Goal: Use online tool/utility: Utilize a website feature to perform a specific function

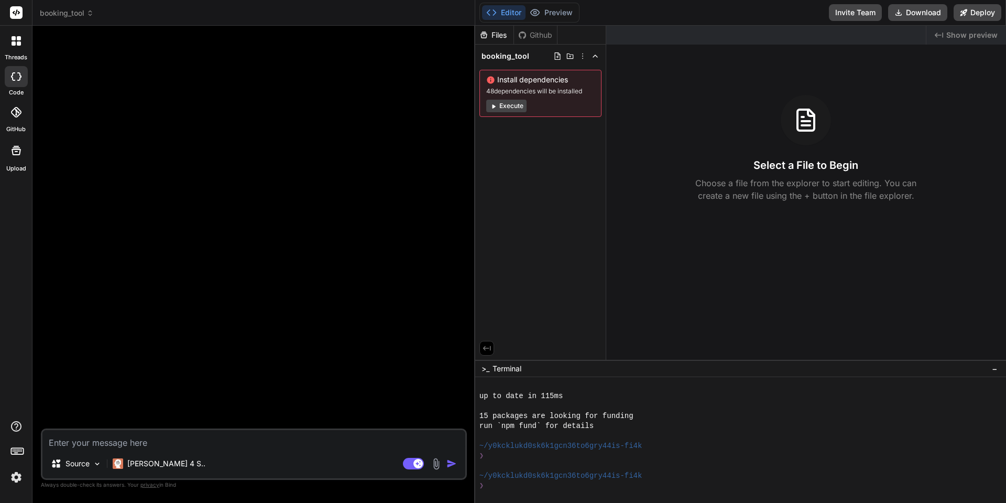
scroll to position [269, 0]
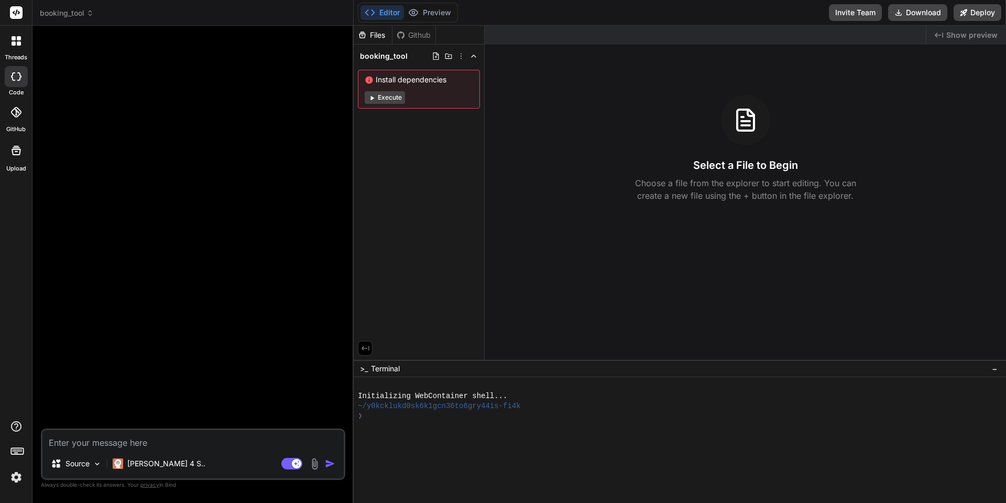
click at [88, 446] on textarea at bounding box center [192, 439] width 301 height 19
type textarea "x"
type textarea "c"
type textarea "x"
type textarea "cl"
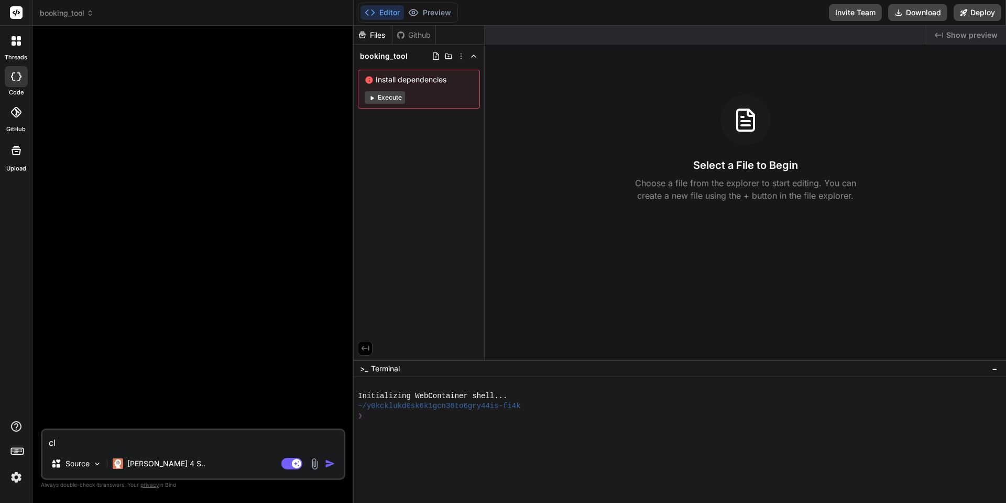
type textarea "x"
type textarea "clo"
type textarea "x"
type textarea "clon"
type textarea "x"
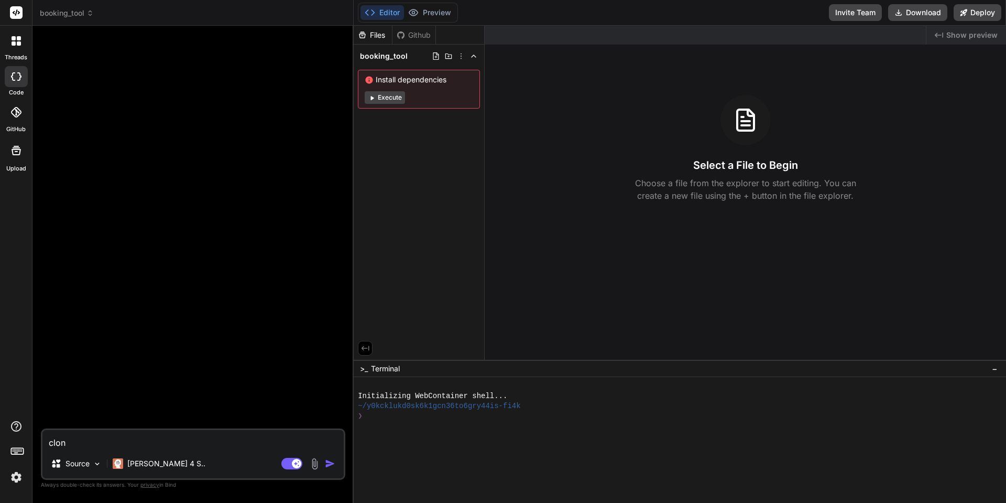
type textarea "clone"
type textarea "x"
type textarea "clone"
type textarea "x"
type textarea "clone t"
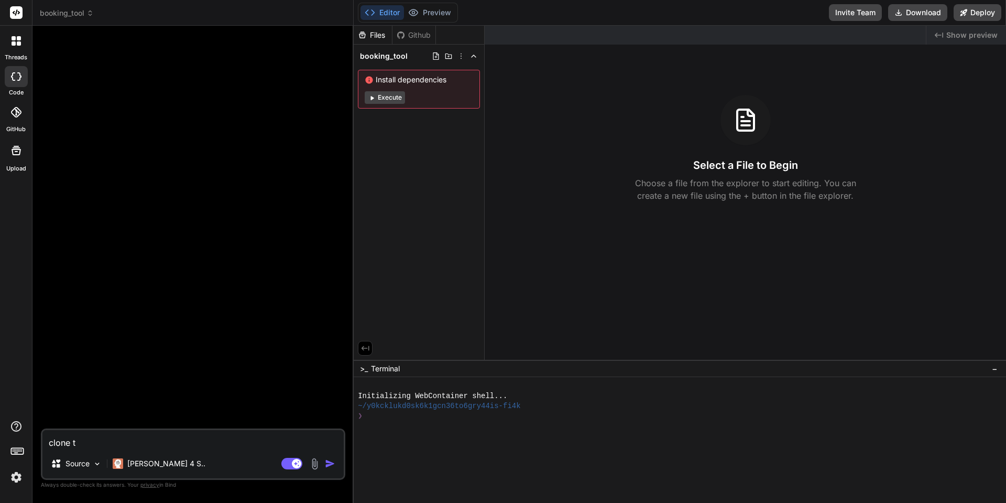
type textarea "x"
type textarea "clone th"
type textarea "x"
type textarea "clone thi"
type textarea "x"
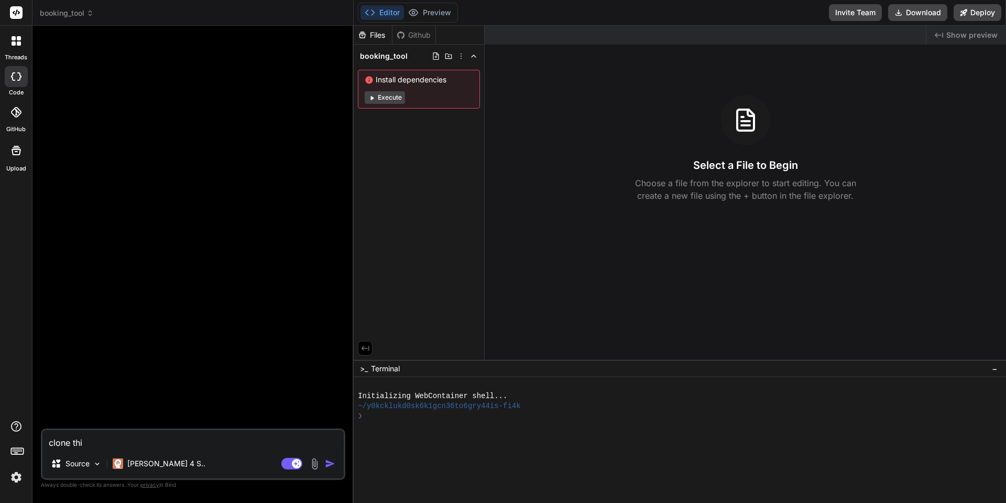
type textarea "clone this"
type textarea "x"
type textarea "clone this"
type textarea "x"
type textarea "clone this w"
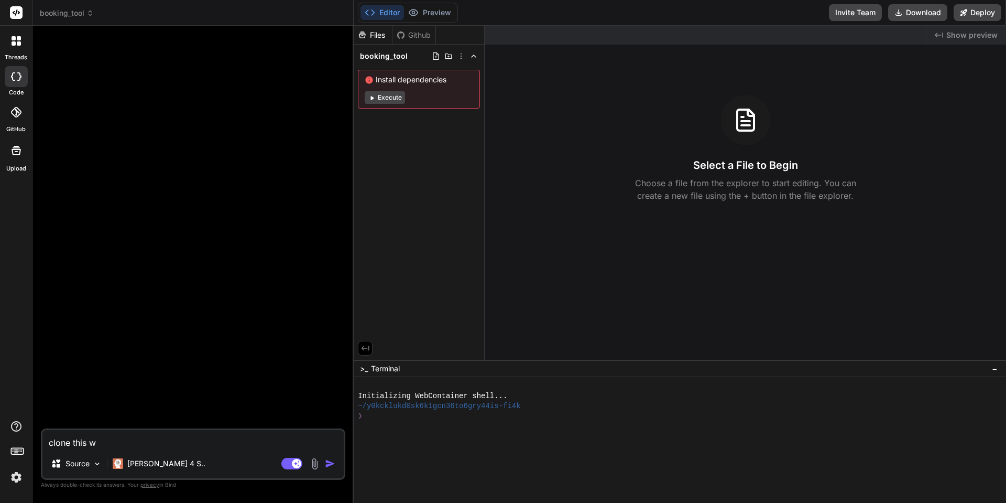
type textarea "x"
type textarea "clone this we"
type textarea "x"
type textarea "clone this web"
type textarea "x"
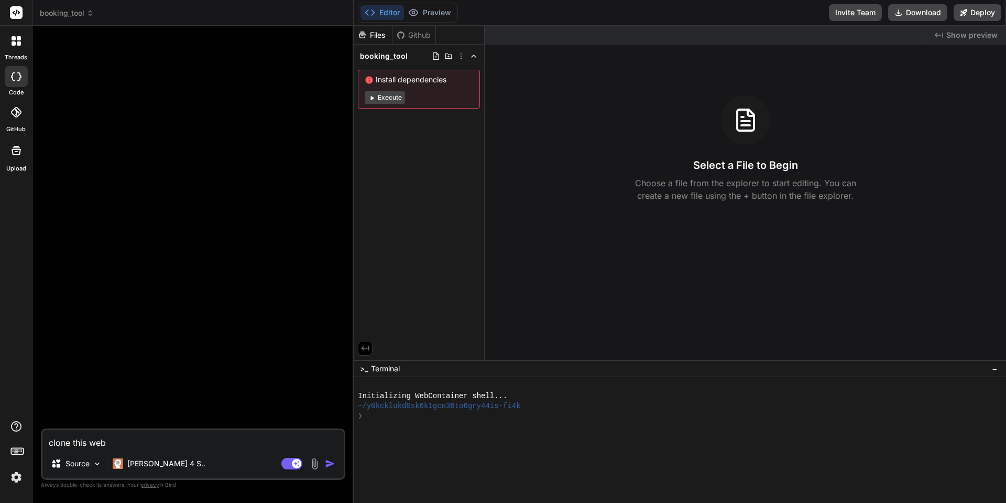
type textarea "clone this webs"
type textarea "x"
type textarea "clone this websi"
type textarea "x"
type textarea "clone this websit"
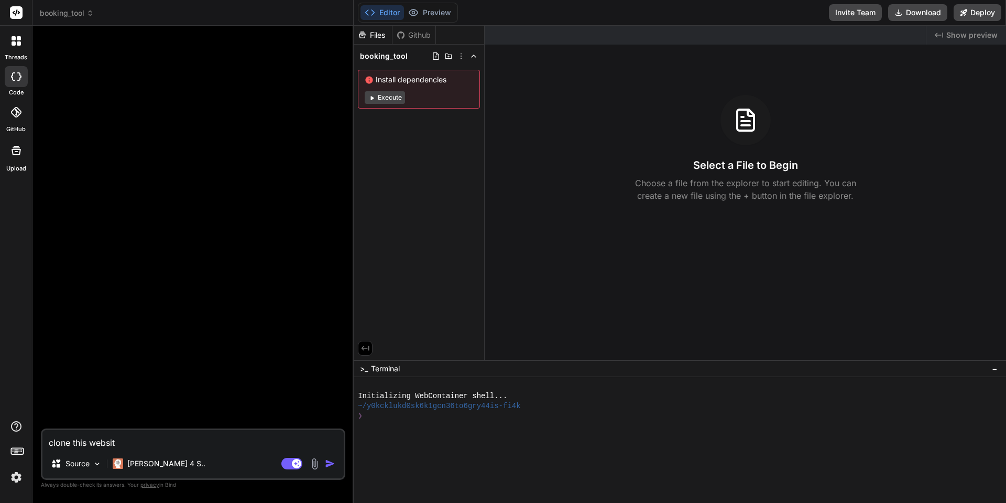
type textarea "x"
type textarea "clone this website"
type textarea "x"
type textarea "clone this website:"
type textarea "x"
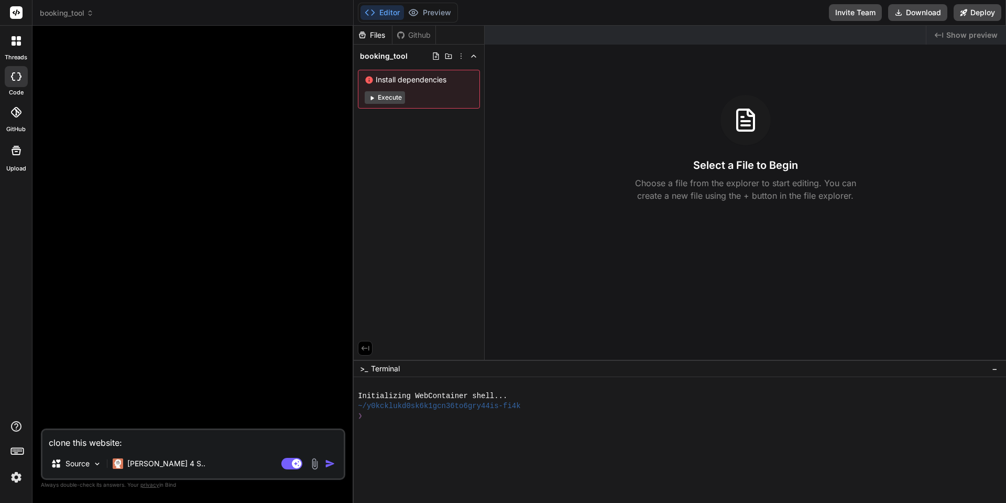
type textarea "clone this website:"
paste textarea "https://psymontreal-psyvitaliti.com/l"
type textarea "x"
type textarea "clone this website: https://psymontreal-psyvitaliti.com/l"
type textarea "x"
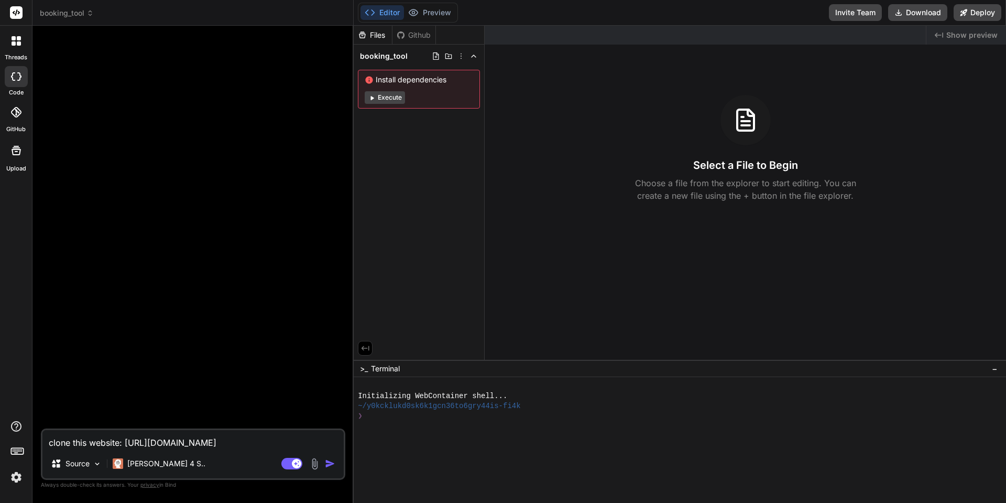
type textarea "clone this website: https://psymontreal-psyvitaliti.com/l"
type textarea "x"
type textarea "clone this website: https://psymontreal-psyvitaliti.com/l a"
type textarea "x"
type textarea "clone this website: https://psymontreal-psyvitaliti.com/l an"
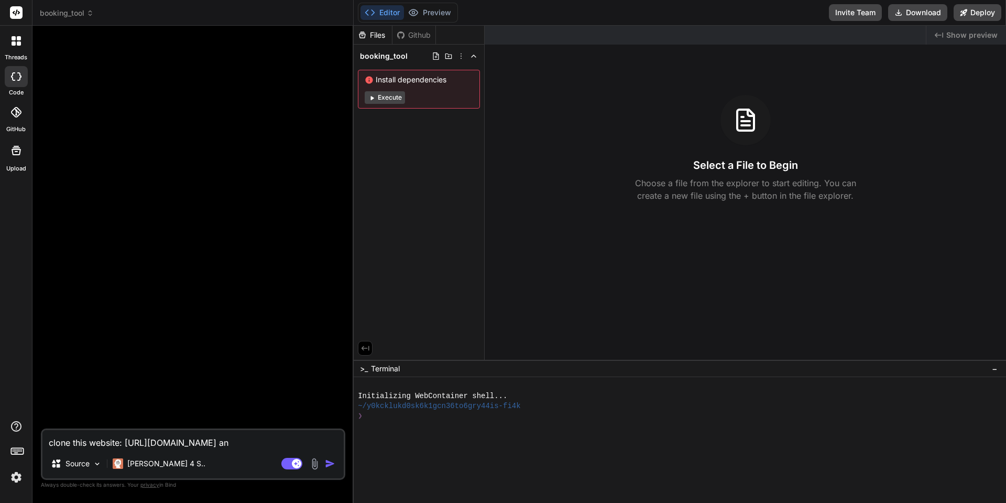
type textarea "x"
type textarea "clone this website: https://psymontreal-psyvitaliti.com/l and"
type textarea "x"
type textarea "clone this website: https://psymontreal-psyvitaliti.com/l and"
type textarea "x"
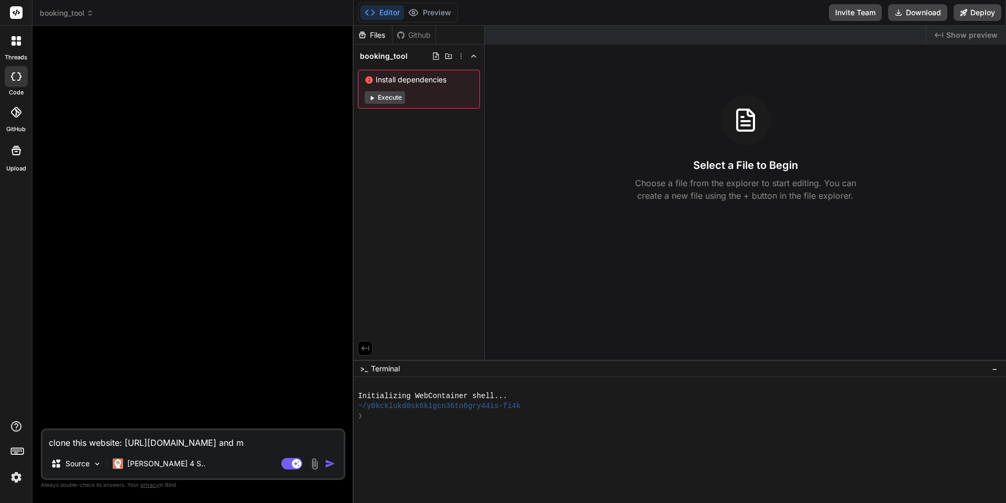
type textarea "clone this website: https://psymontreal-psyvitaliti.com/l and ma"
type textarea "x"
type textarea "clone this website: https://psymontreal-psyvitaliti.com/l and mak"
type textarea "x"
type textarea "clone this website: https://psymontreal-psyvitaliti.com/l and make"
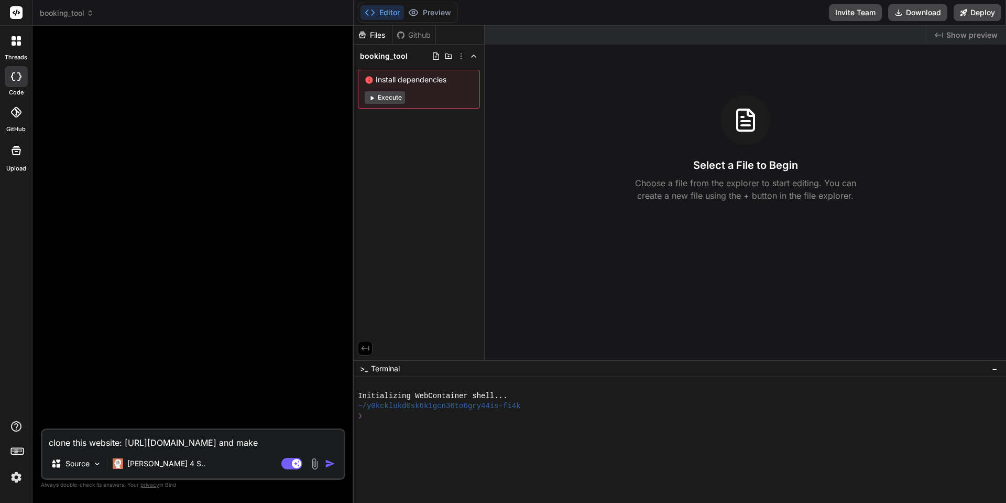
type textarea "x"
type textarea "clone this website: https://psymontreal-psyvitaliti.com/l and make"
type textarea "x"
type textarea "clone this website: https://psymontreal-psyvitaliti.com/l and make t"
type textarea "x"
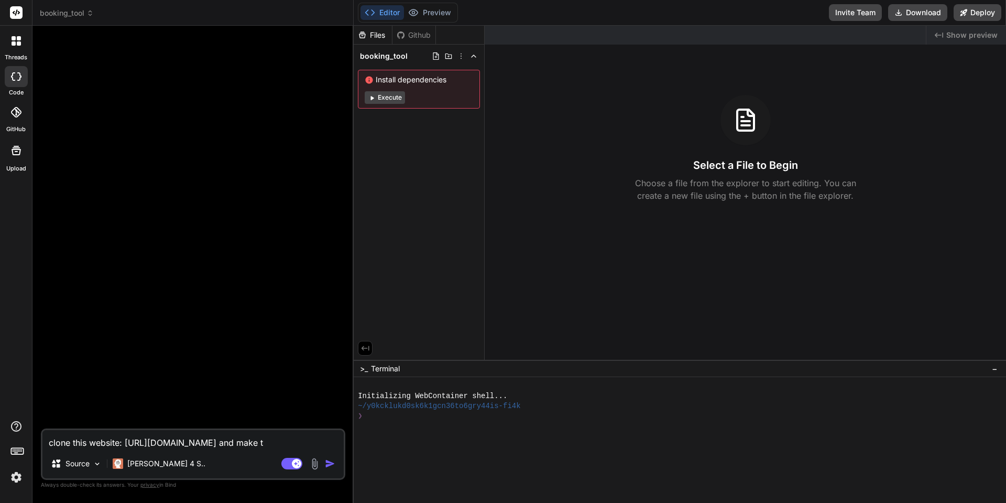
type textarea "clone this website: https://psymontreal-psyvitaliti.com/l and make to"
type textarea "x"
type textarea "clone this website: https://psymontreal-psyvitaliti.com/l and make t"
type textarea "x"
type textarea "clone this website: https://psymontreal-psyvitaliti.com/l and make"
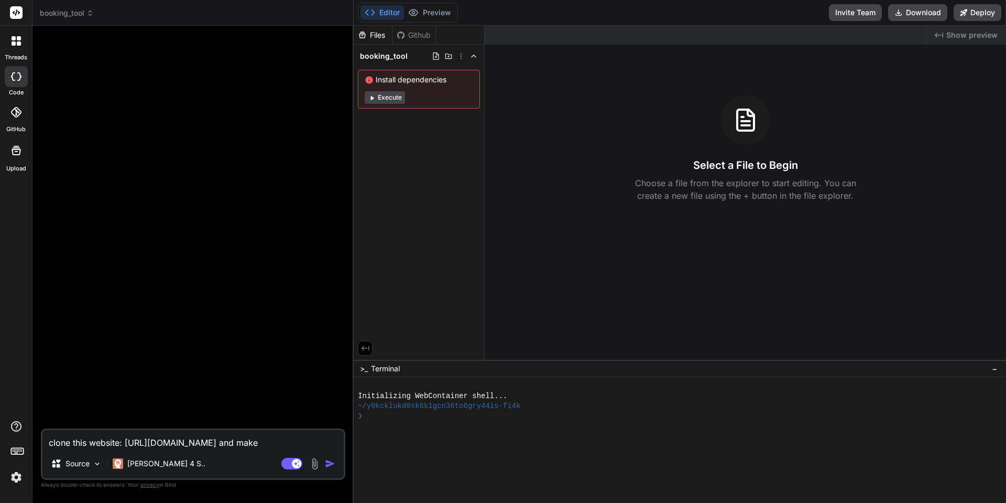
type textarea "x"
type textarea "clone this website: https://psymontreal-psyvitaliti.com/l and make l"
type textarea "x"
type textarea "clone this website: https://psymontreal-psyvitaliti.com/l and make lo"
type textarea "x"
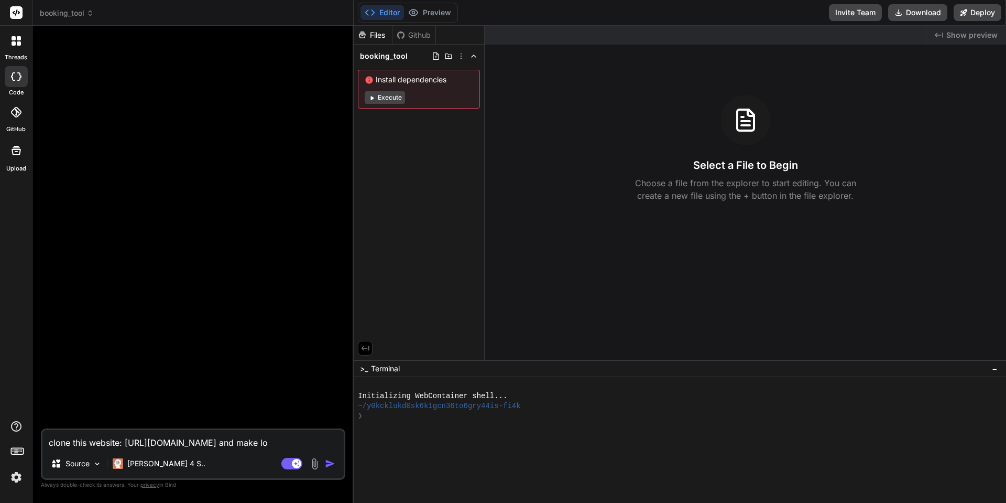
type textarea "clone this website: https://psymontreal-psyvitaliti.com/l and make loo"
type textarea "x"
type textarea "clone this website: https://psymontreal-psyvitaliti.com/l and make look"
type textarea "x"
type textarea "clone this website: https://psymontreal-psyvitaliti.com/l and make look"
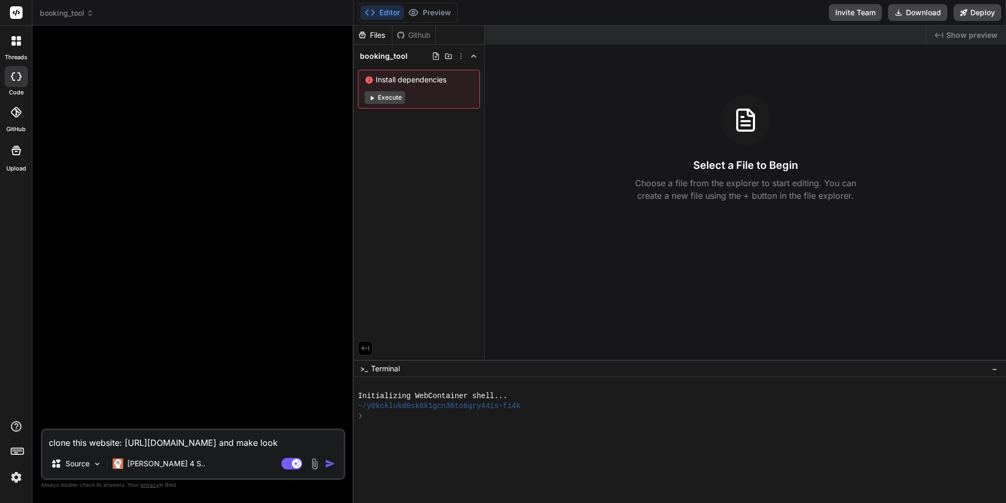
type textarea "x"
type textarea "clone this website: https://psymontreal-psyvitaliti.com/l and make look o"
type textarea "x"
type textarea "clone this website: https://psymontreal-psyvitaliti.com/l and make look ou"
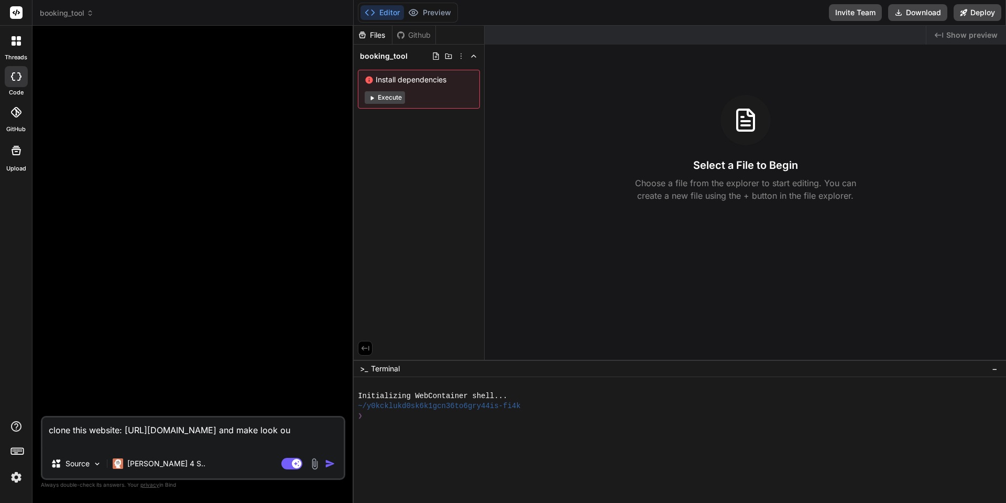
type textarea "x"
type textarea "clone this website: https://psymontreal-psyvitaliti.com/l and make look out"
type textarea "x"
type textarea "clone this website: https://psymontreal-psyvitaliti.com/l and make look outs"
type textarea "x"
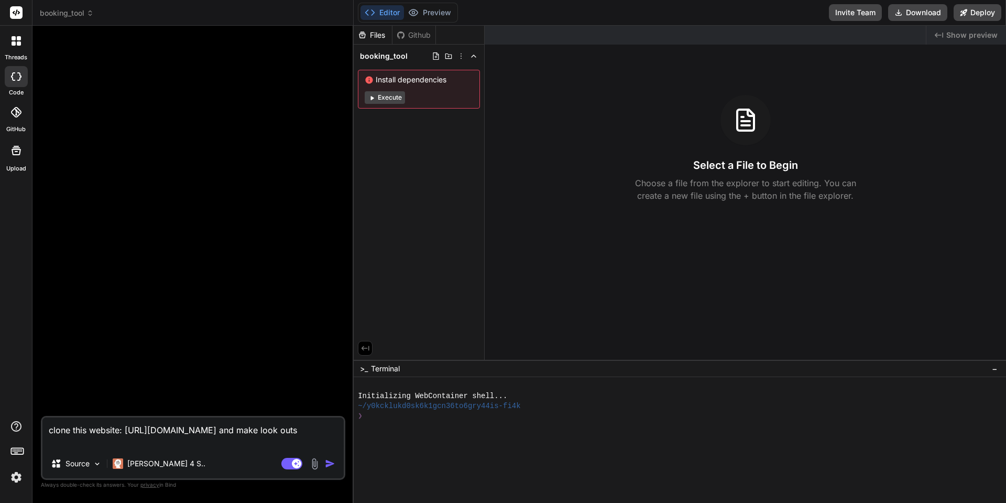
type textarea "clone this website: https://psymontreal-psyvitaliti.com/l and make look outst"
type textarea "x"
type textarea "clone this website: https://psymontreal-psyvitaliti.com/l and make look outsta"
type textarea "x"
type textarea "clone this website: https://psymontreal-psyvitaliti.com/l and make look outstan"
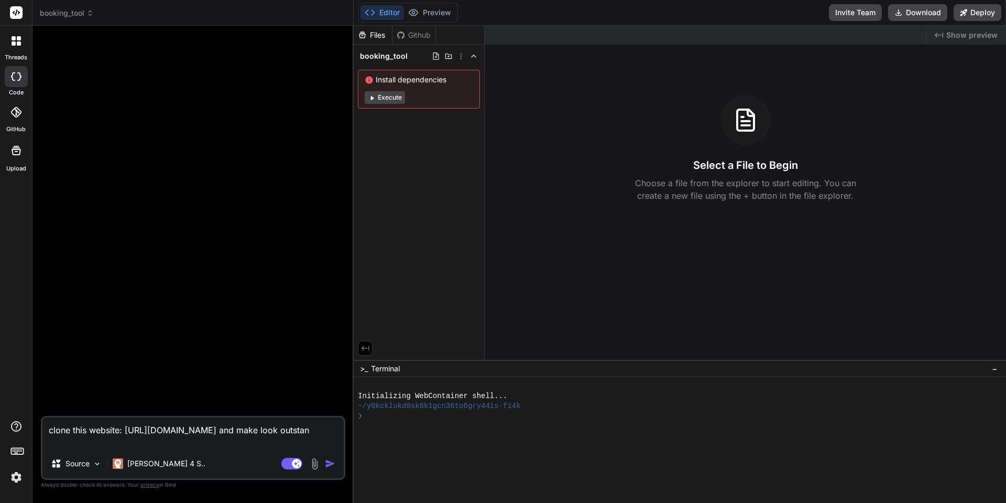
type textarea "x"
type textarea "clone this website: https://psymontreal-psyvitaliti.com/l and make look outstand"
type textarea "x"
type textarea "clone this website: https://psymontreal-psyvitaliti.com/l and make look outstan…"
type textarea "x"
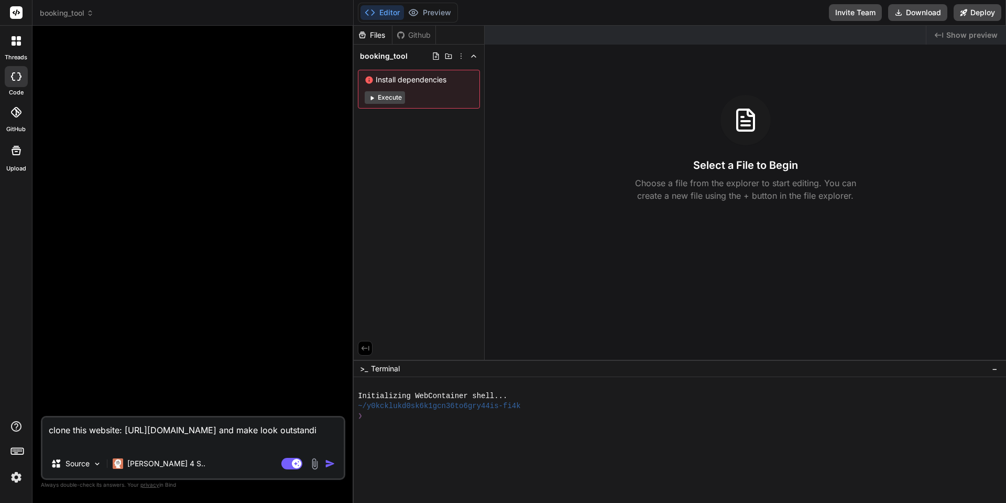
type textarea "clone this website: https://psymontreal-psyvitaliti.com/l and make look outstan…"
type textarea "x"
type textarea "clone this website: https://psymontreal-psyvitaliti.com/l and make look outstan…"
type textarea "x"
type textarea "clone this website: https://psymontreal-psyvitaliti.com/l and make look outstan…"
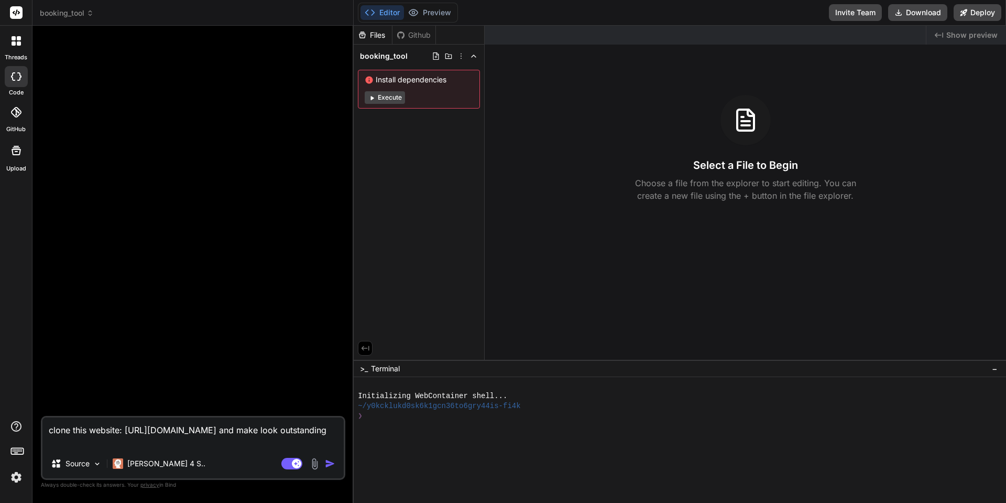
type textarea "x"
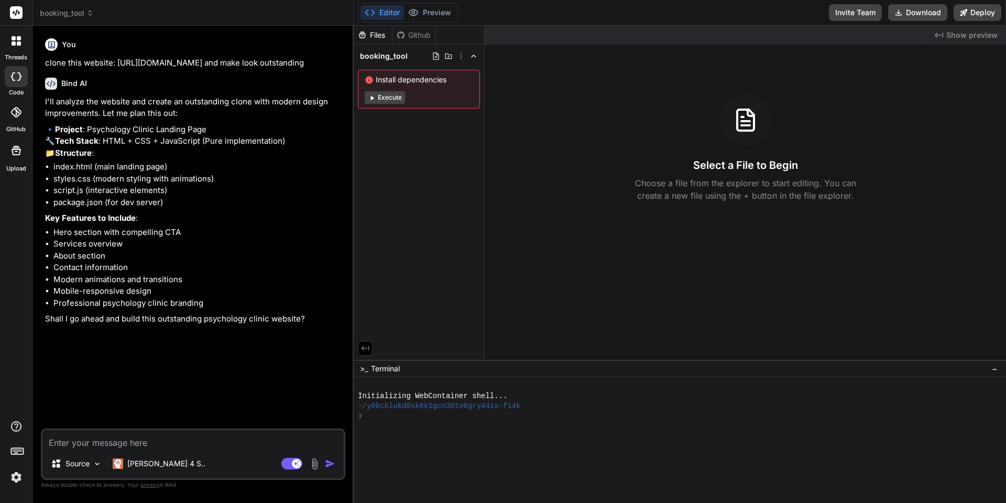
type textarea "x"
type textarea "y"
type textarea "x"
type textarea "ye"
type textarea "x"
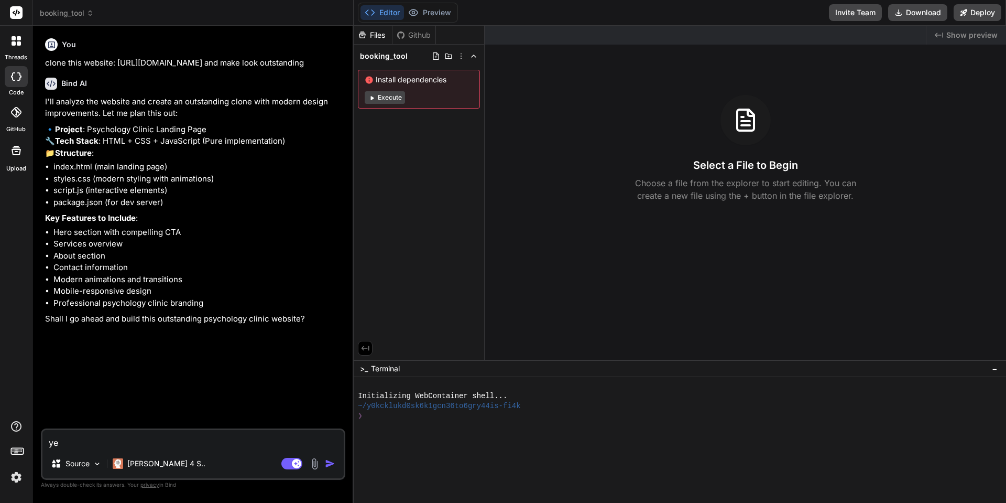
type textarea "yes"
type textarea "x"
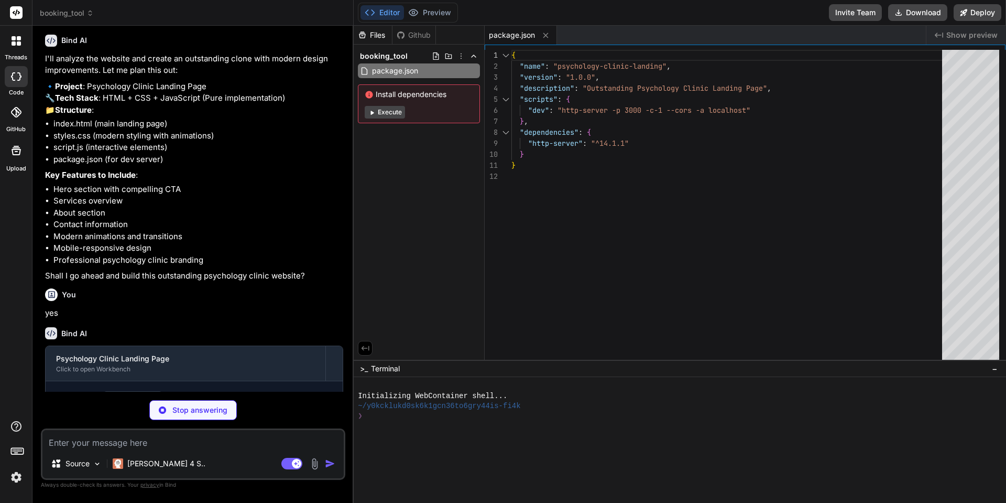
scroll to position [116, 0]
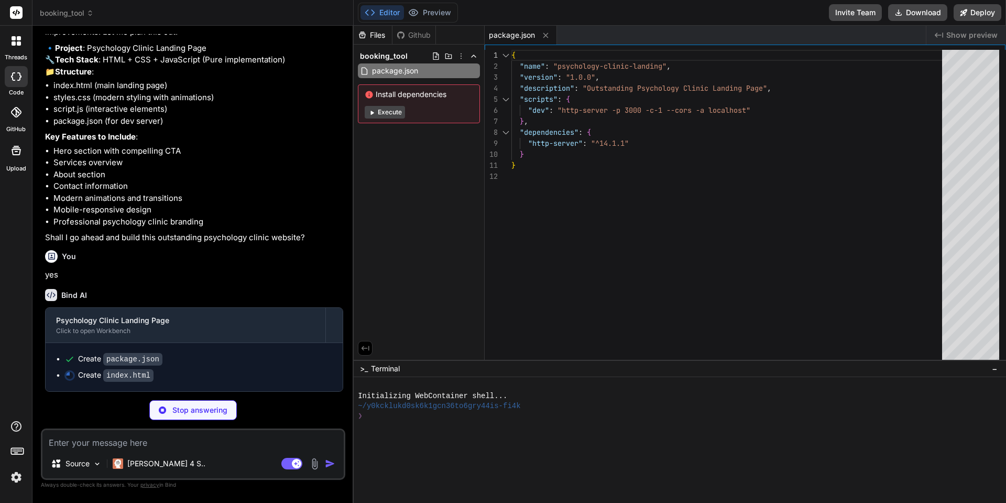
type textarea "x"
type textarea "<script src="script.js"></script> </body> </html>"
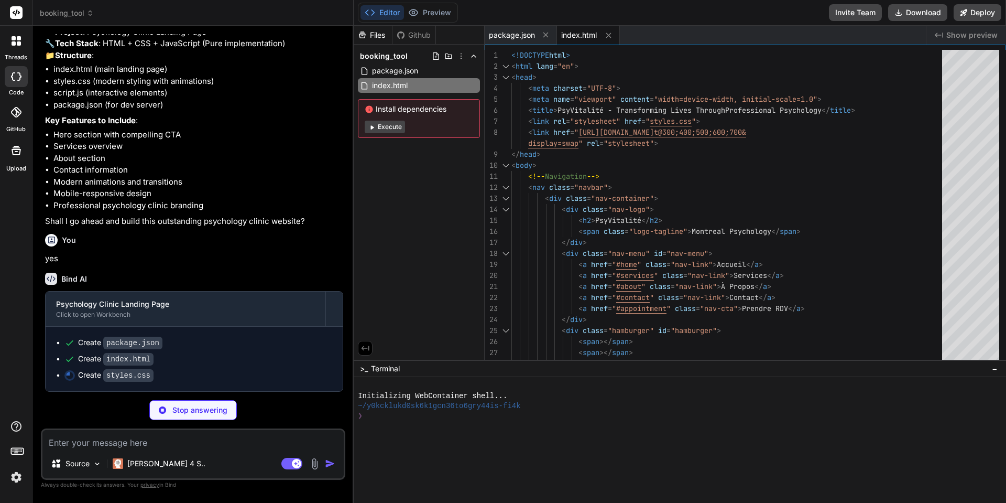
type textarea "x"
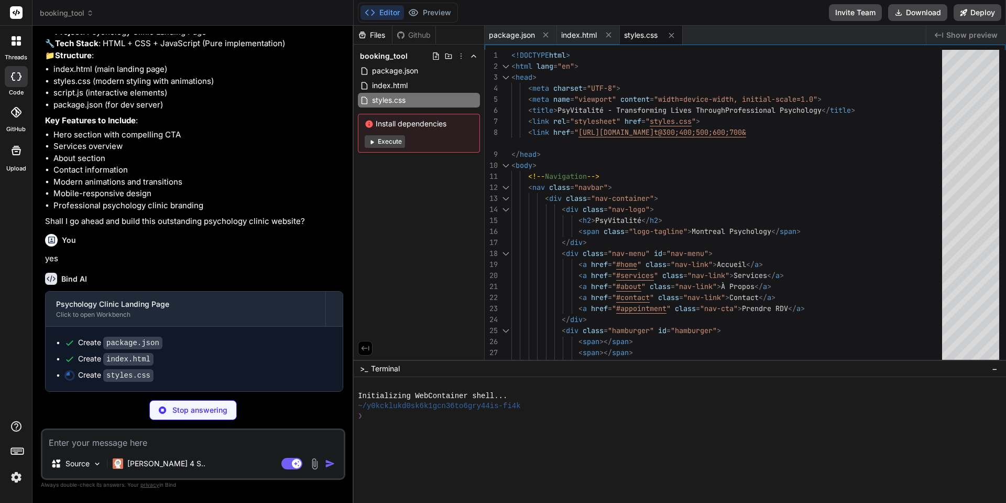
type textarea "x"
type textarea "}); });"
type textarea "x"
